Goal: Ask a question

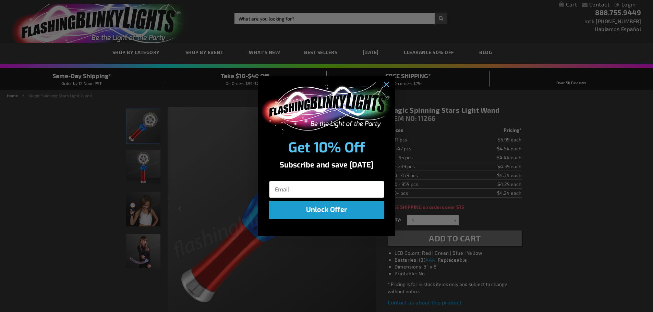
scroll to position [34, 0]
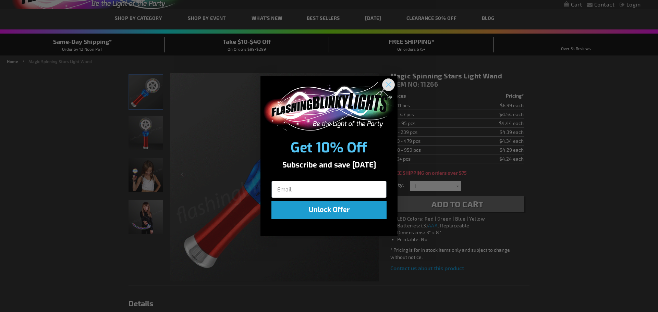
click at [391, 85] on circle "Close dialog" at bounding box center [388, 84] width 11 height 11
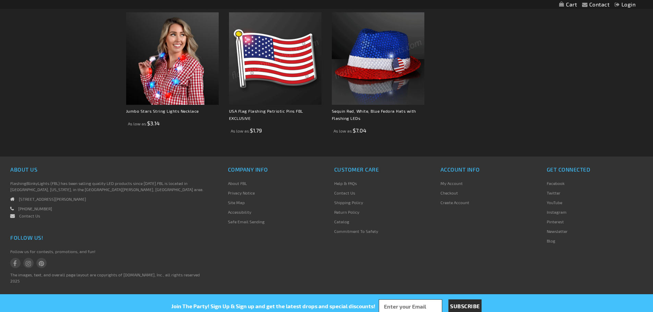
scroll to position [425, 0]
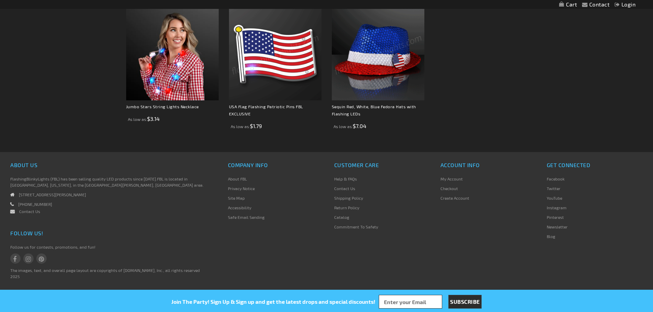
click at [28, 213] on link "Contact Us" at bounding box center [29, 211] width 21 height 5
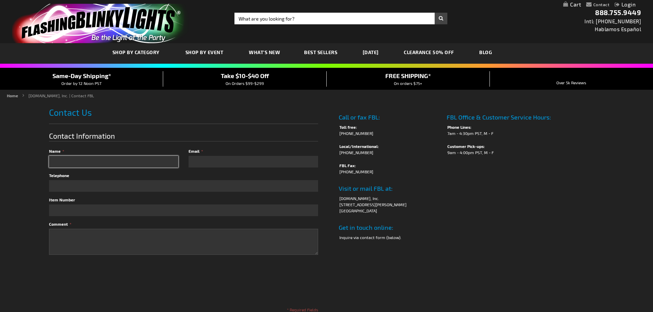
click at [61, 157] on input "Name" at bounding box center [113, 162] width 129 height 12
type input "Jacob Niemand"
type input "jniemand@camphighhopes.com"
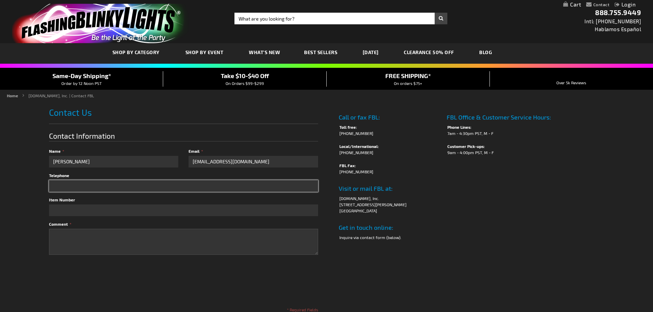
click at [207, 182] on input "Telephone" at bounding box center [183, 186] width 269 height 12
type input "(712)224-2267"
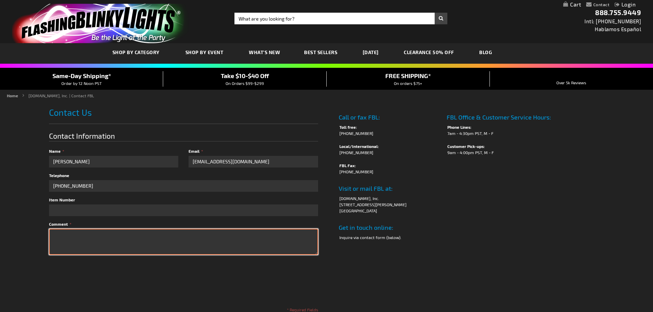
click at [148, 236] on textarea "Comment" at bounding box center [183, 242] width 269 height 26
type textarea "e"
